Goal: Task Accomplishment & Management: Complete application form

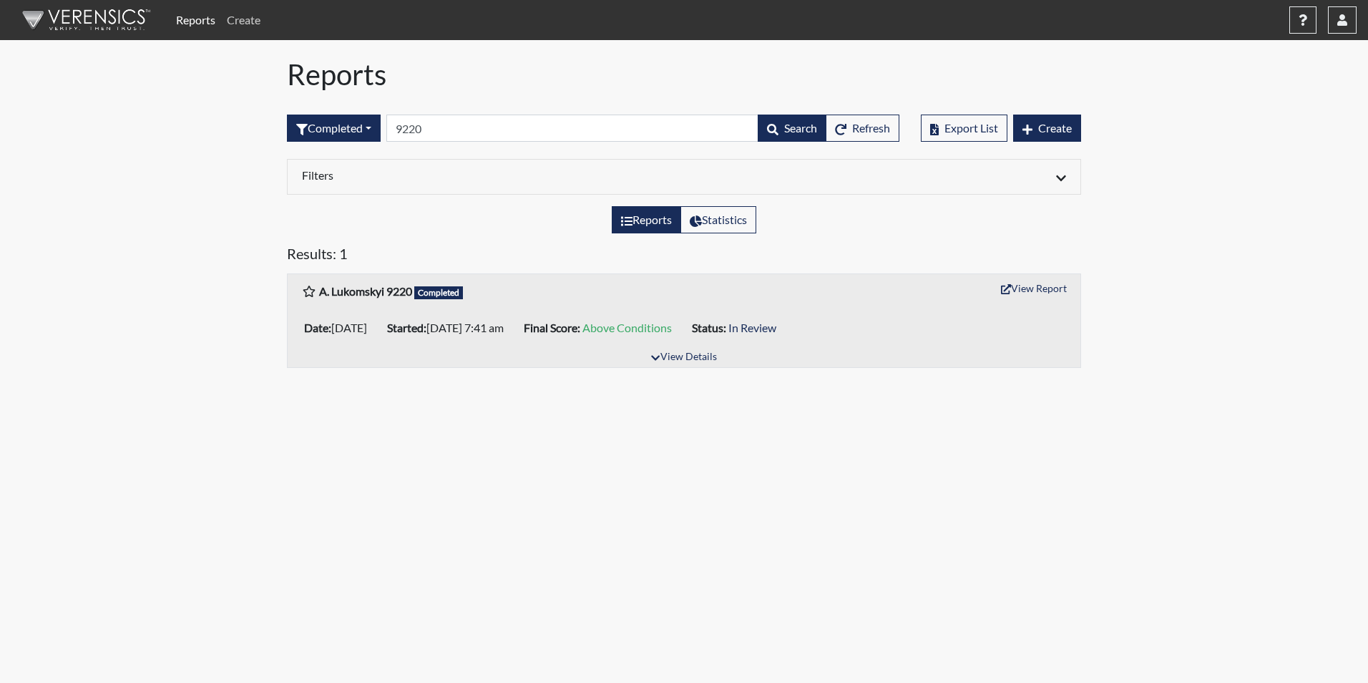
click at [238, 17] on link "Create" at bounding box center [243, 20] width 45 height 29
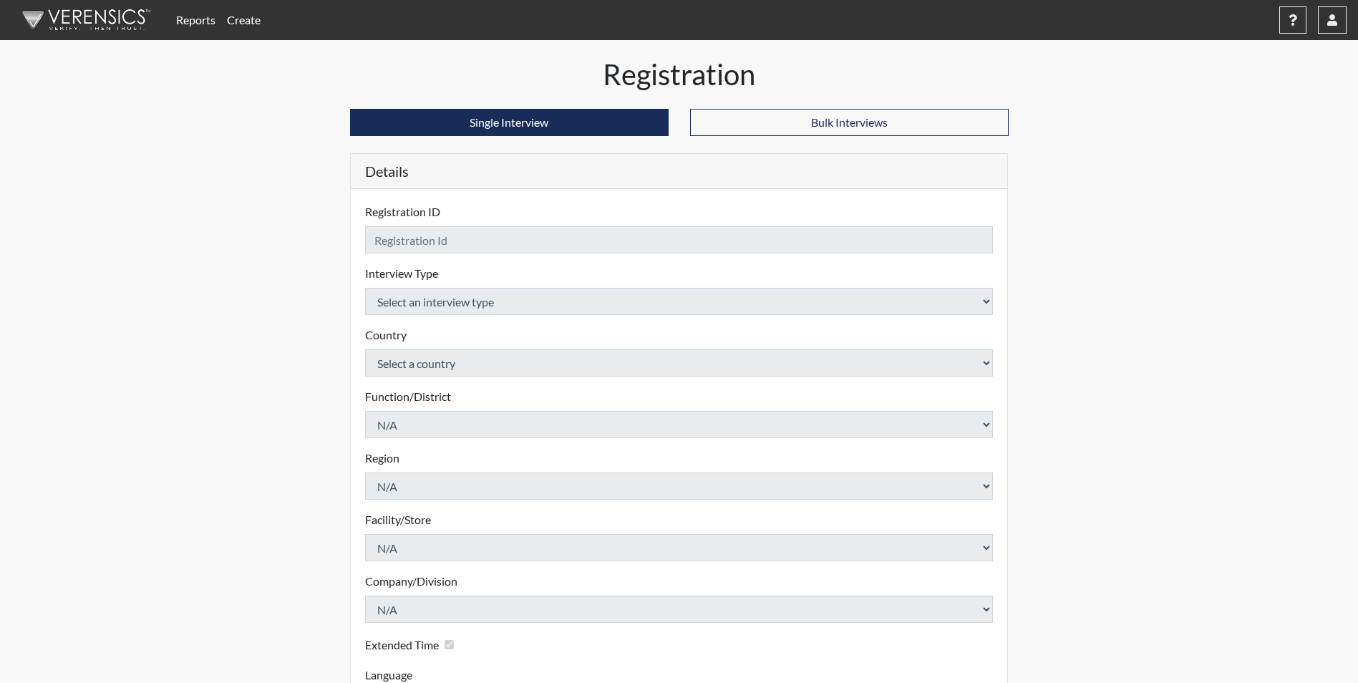
checkbox input "true"
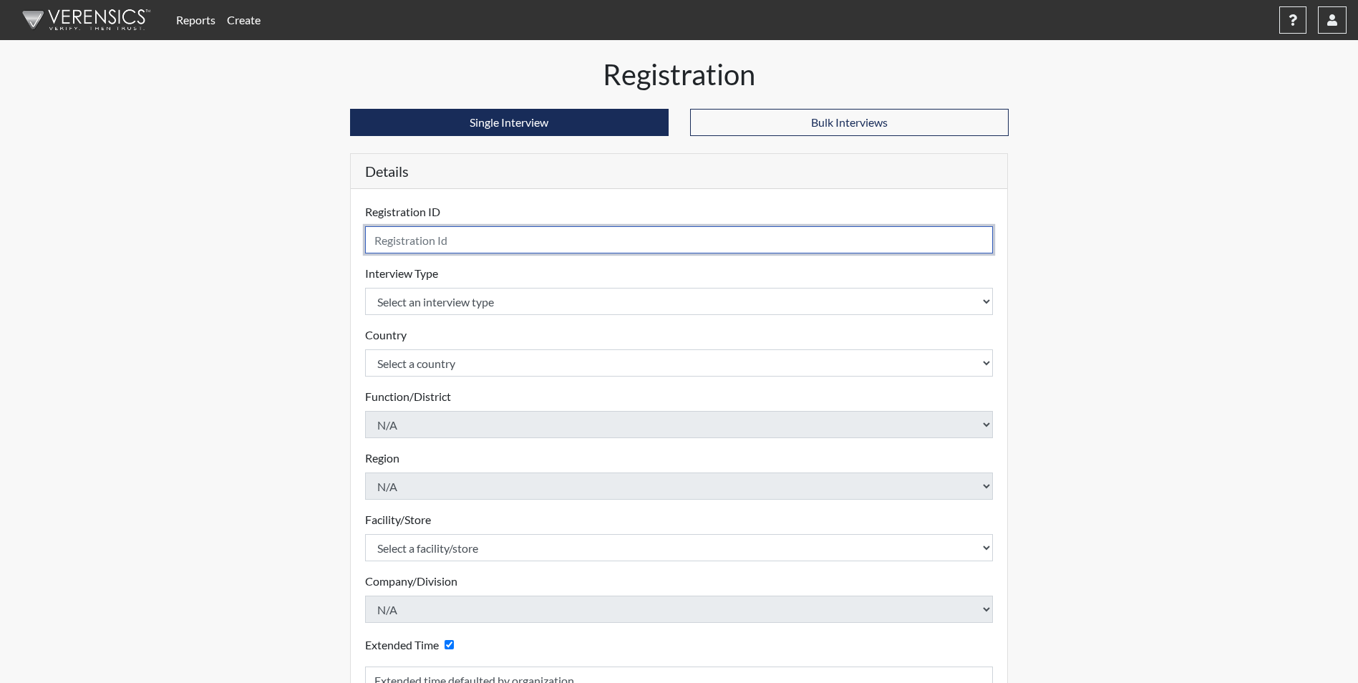
click at [466, 238] on input "text" at bounding box center [679, 239] width 628 height 27
type input "[PERSON_NAME] 8860"
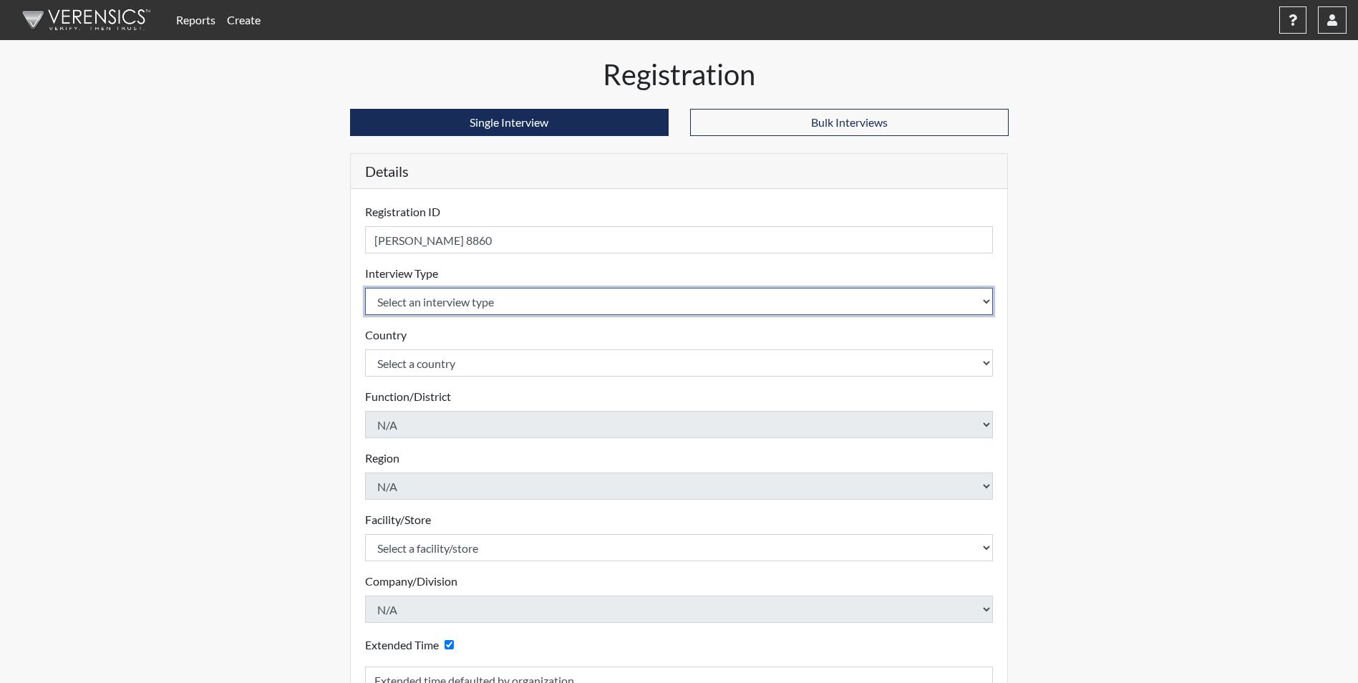
click at [477, 305] on select "Select an interview type Corrections Pre-Employment" at bounding box center [679, 301] width 628 height 27
select select "ff733e93-e1bf-11ea-9c9f-0eff0cf7eb8f"
click at [365, 288] on select "Select an interview type Corrections Pre-Employment" at bounding box center [679, 301] width 628 height 27
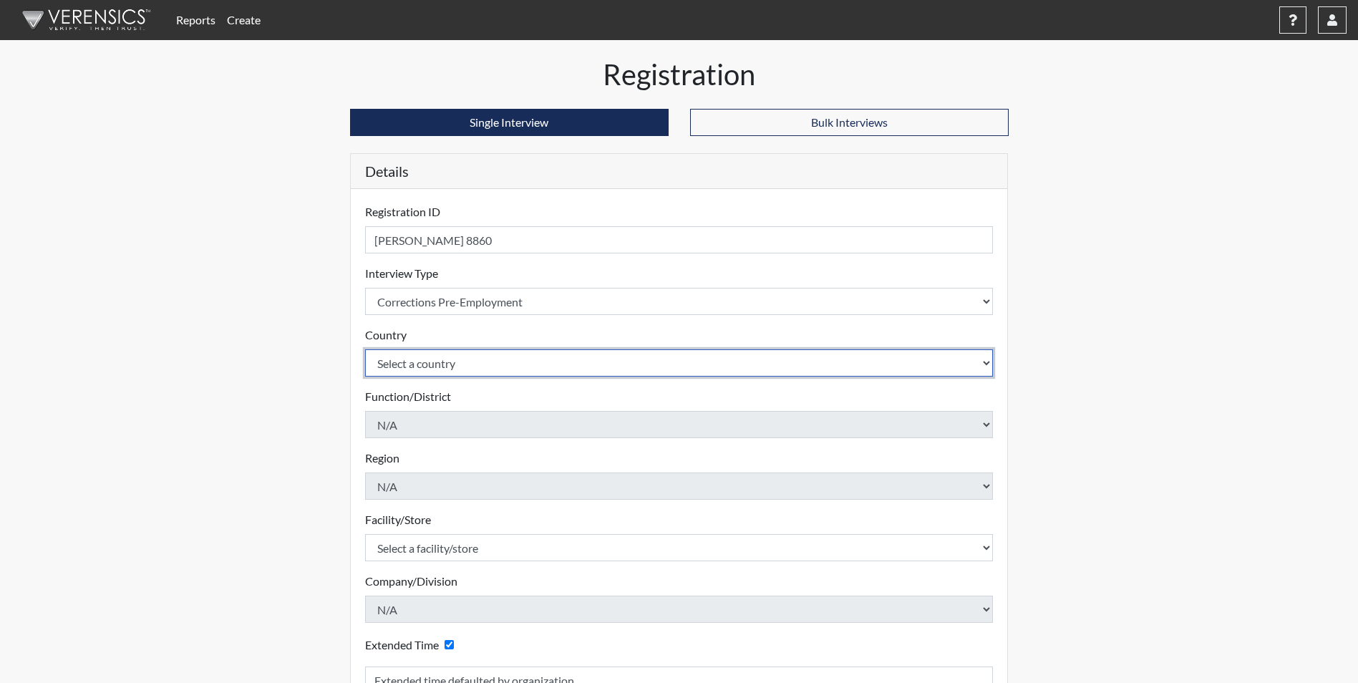
drag, startPoint x: 460, startPoint y: 367, endPoint x: 458, endPoint y: 375, distance: 8.2
click at [460, 367] on select "Select a country [GEOGRAPHIC_DATA] [GEOGRAPHIC_DATA]" at bounding box center [679, 362] width 628 height 27
select select "united-states-of-[GEOGRAPHIC_DATA]"
click at [365, 349] on select "Select a country [GEOGRAPHIC_DATA] [GEOGRAPHIC_DATA]" at bounding box center [679, 362] width 628 height 27
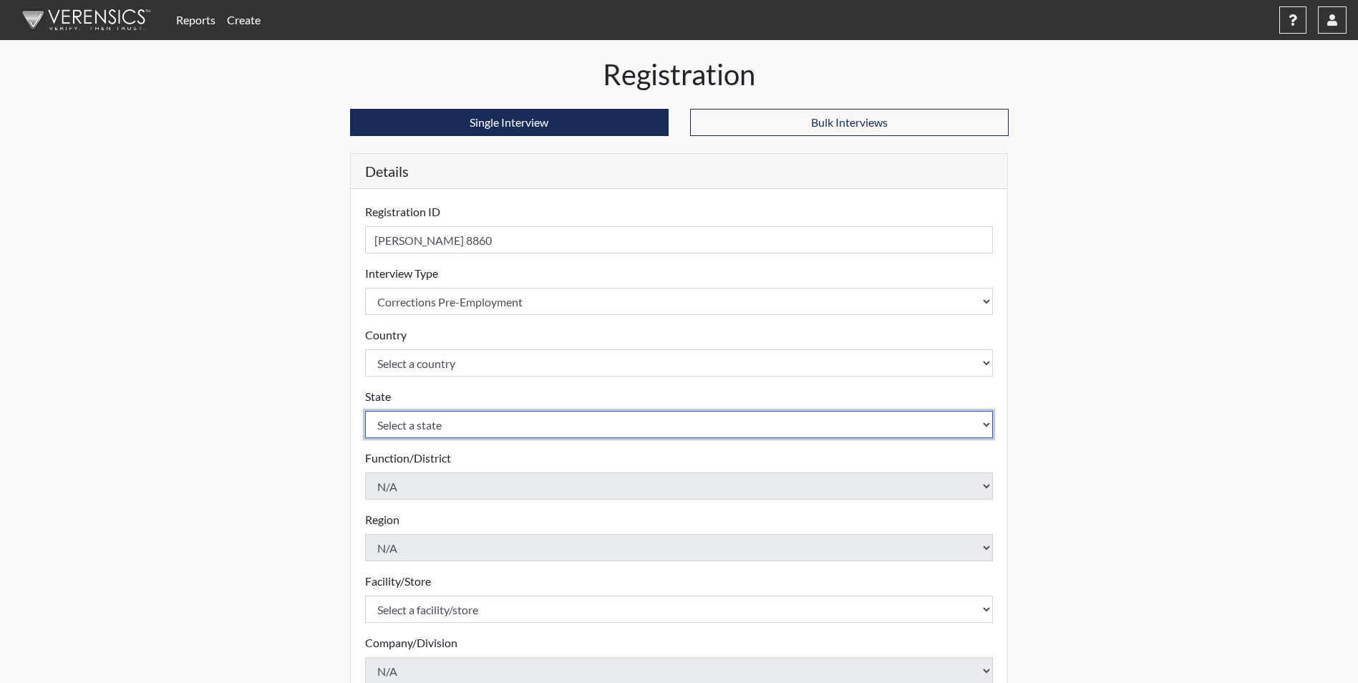
click at [456, 423] on select "Select a state [US_STATE] [US_STATE] [US_STATE] [US_STATE] [US_STATE] [US_STATE…" at bounding box center [679, 424] width 628 height 27
select select "SC"
click at [365, 411] on select "Select a state [US_STATE] [US_STATE] [US_STATE] [US_STATE] [US_STATE] [US_STATE…" at bounding box center [679, 424] width 628 height 27
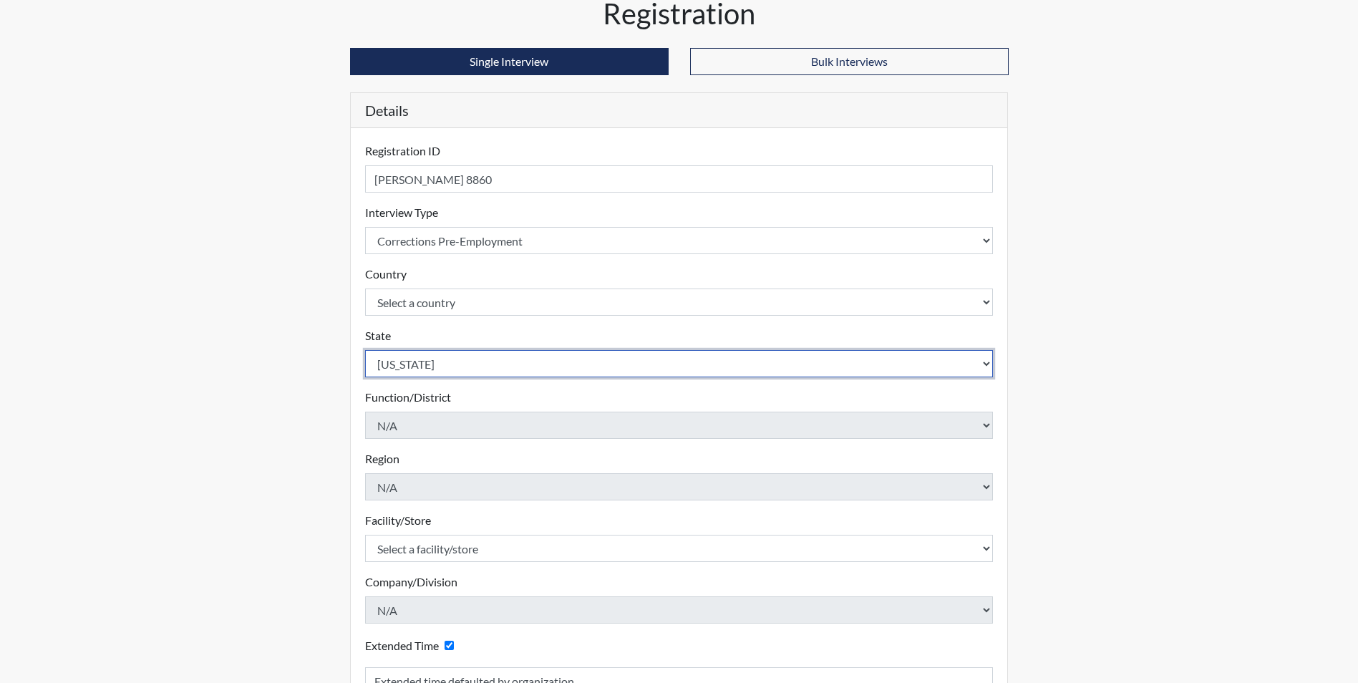
scroll to position [143, 0]
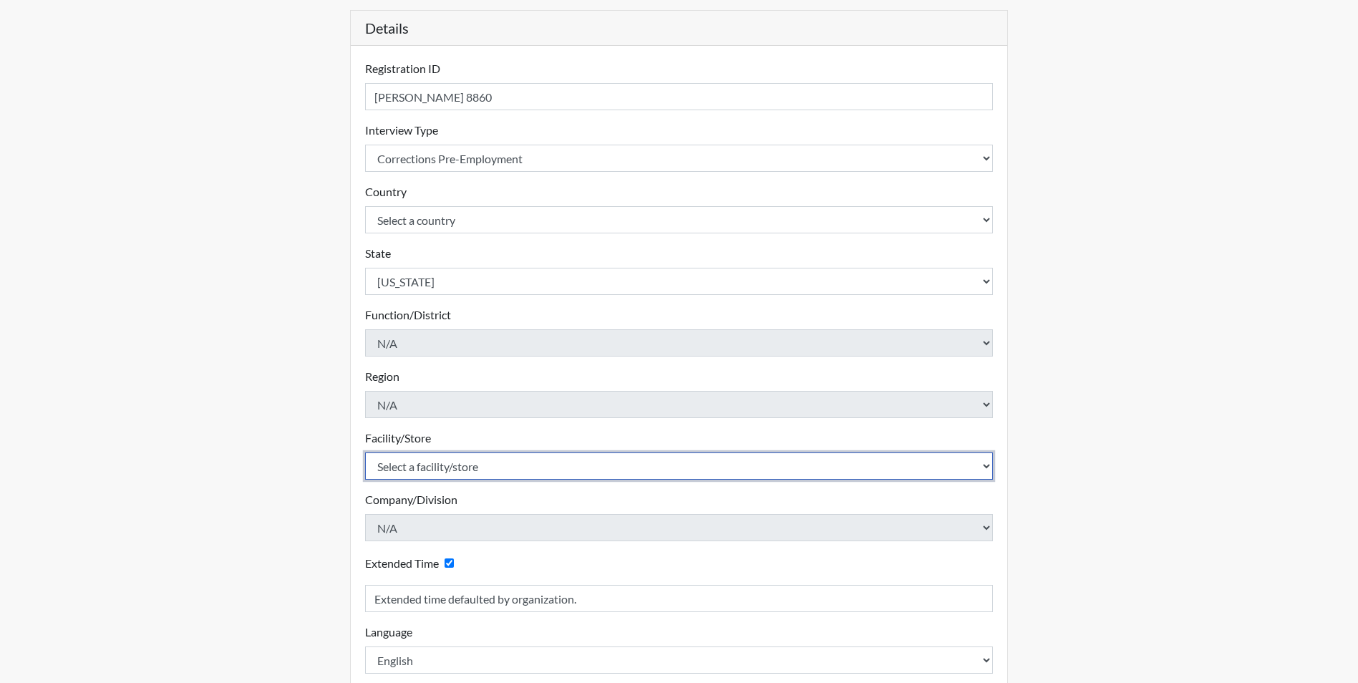
click at [455, 465] on select "Select a facility/store [GEOGRAPHIC_DATA] CI Broad River CI [PERSON_NAME] CI Di…" at bounding box center [679, 465] width 628 height 27
select select "0d391a50-d13c-4c4c-9d7e-c8b7519baf63"
click at [365, 452] on select "Select a facility/store [GEOGRAPHIC_DATA] CI Broad River CI [PERSON_NAME] CI Di…" at bounding box center [679, 465] width 628 height 27
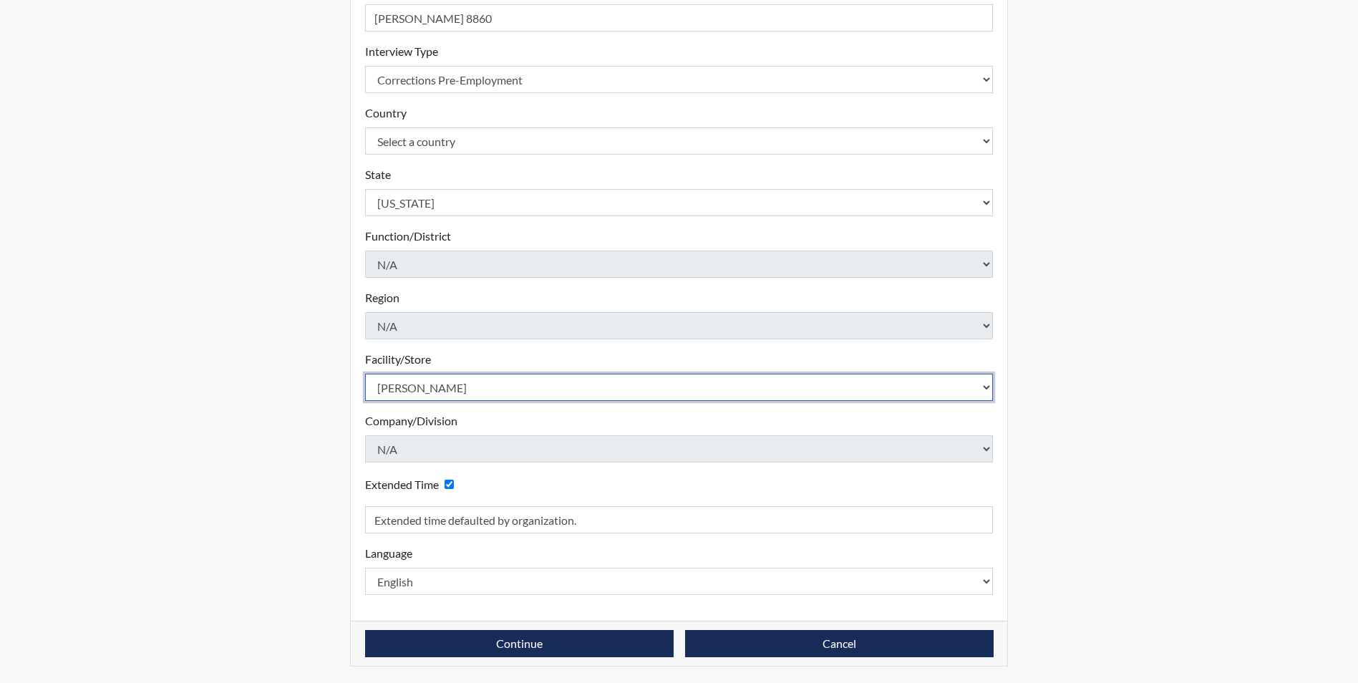
scroll to position [223, 0]
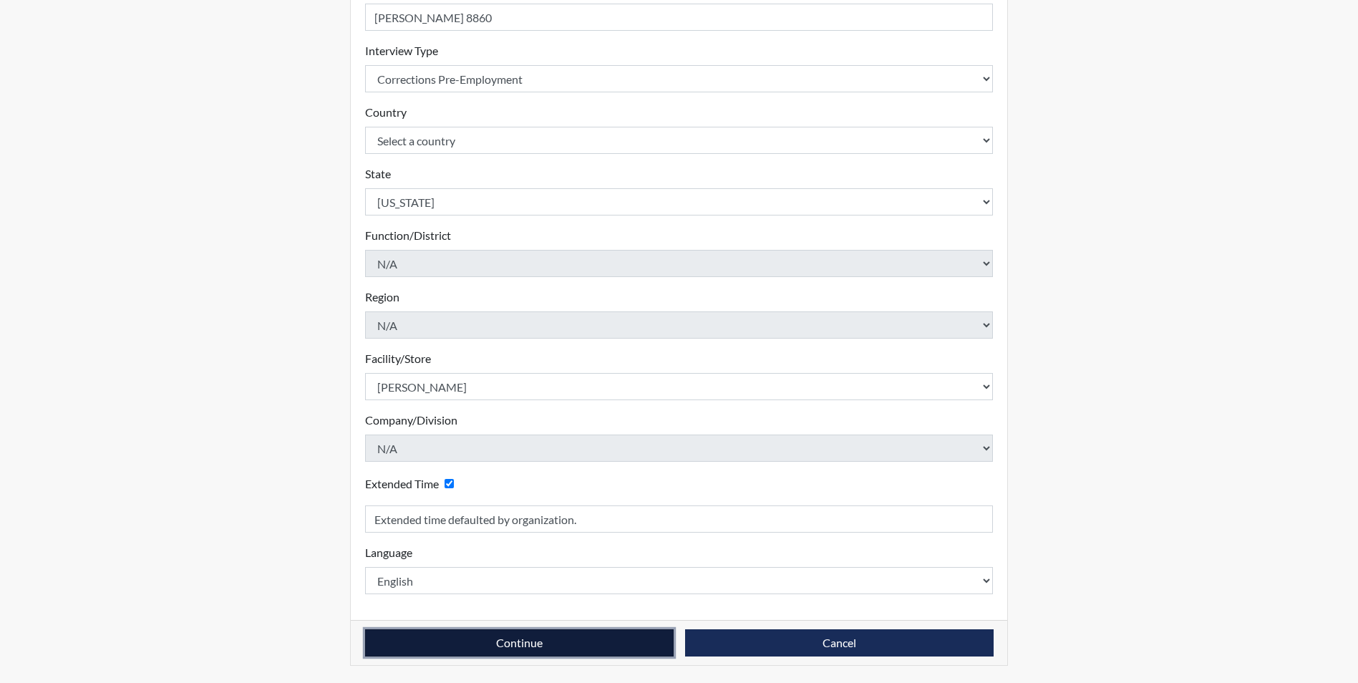
click at [481, 638] on button "Continue" at bounding box center [519, 642] width 308 height 27
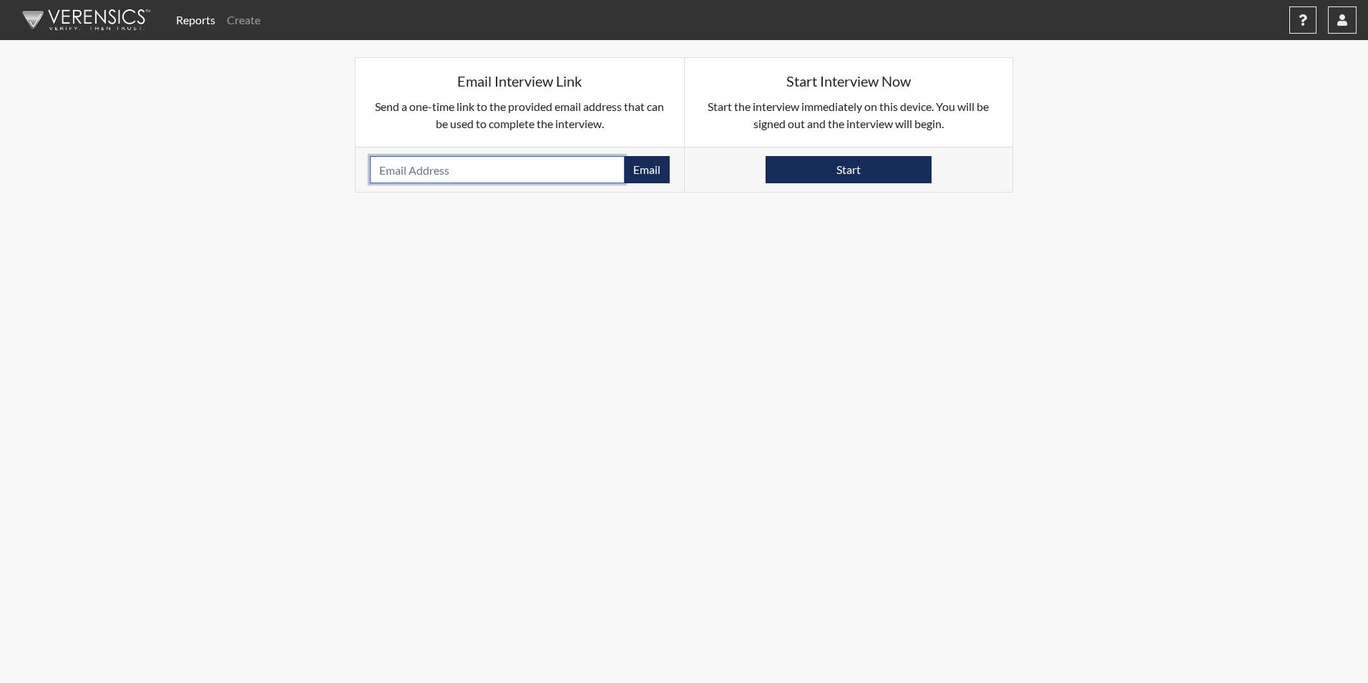
click at [419, 165] on input "email" at bounding box center [497, 169] width 255 height 27
paste input "[EMAIL_ADDRESS][DOMAIN_NAME]"
type input "[EMAIL_ADDRESS][DOMAIN_NAME]"
click at [654, 167] on button "Email" at bounding box center [647, 169] width 46 height 27
